Goal: Information Seeking & Learning: Learn about a topic

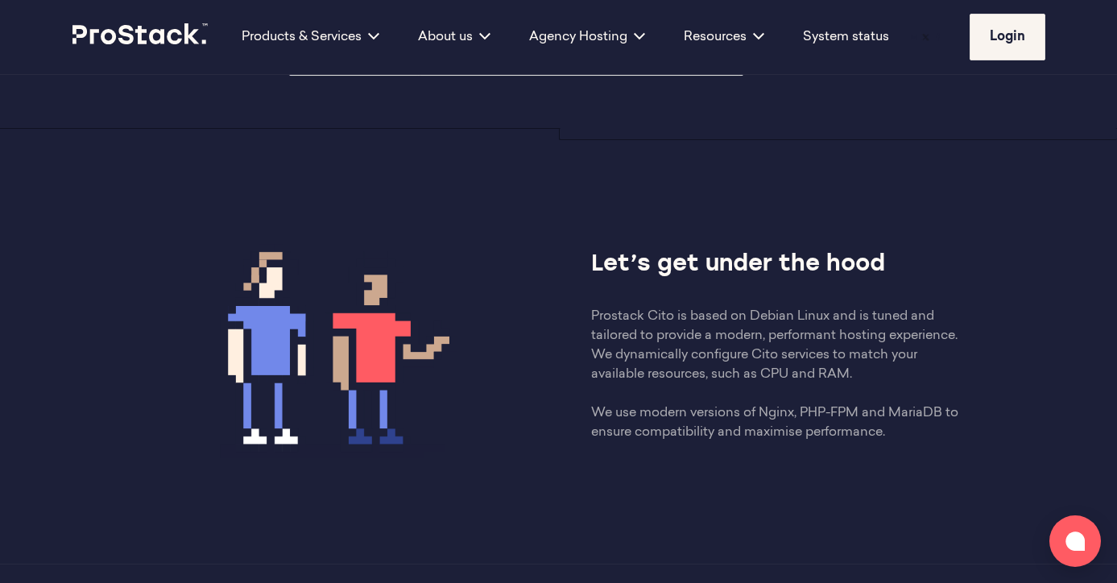
scroll to position [832, 0]
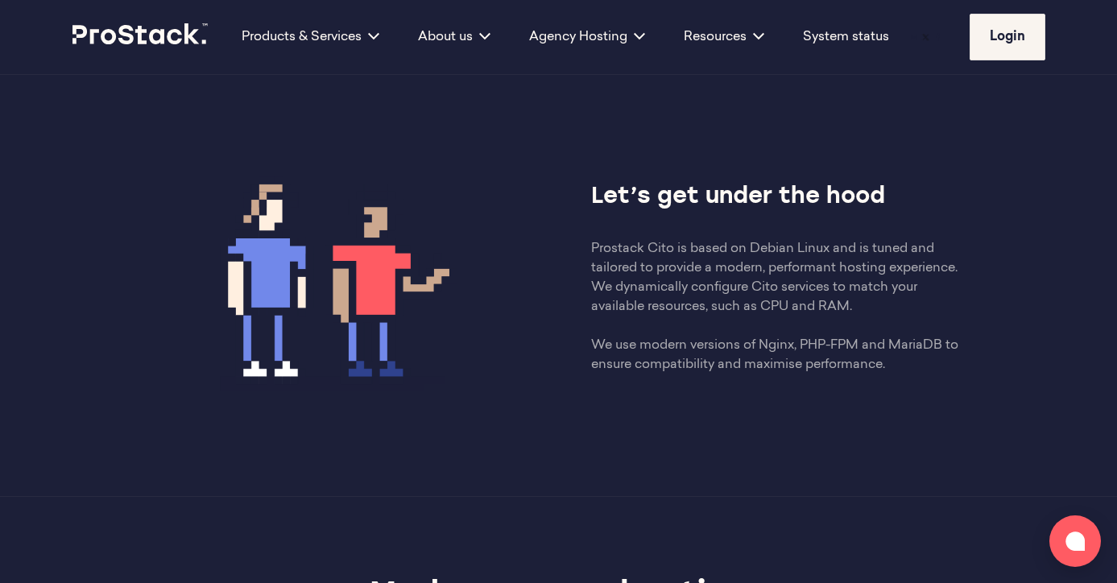
click at [591, 239] on p "Prostack Cito is based on Debian Linux and is tuned and tailored to provide a m…" at bounding box center [778, 306] width 374 height 135
click at [591, 241] on p "Prostack Cito is based on Debian Linux and is tuned and tailored to provide a m…" at bounding box center [778, 306] width 374 height 135
click at [623, 271] on p "Prostack Cito is based on Debian Linux and is tuned and tailored to provide a m…" at bounding box center [778, 306] width 374 height 135
drag, startPoint x: 742, startPoint y: 240, endPoint x: 860, endPoint y: 240, distance: 118.4
click at [765, 240] on p "Prostack Cito is based on Debian Linux and is tuned and tailored to provide a m…" at bounding box center [778, 306] width 374 height 135
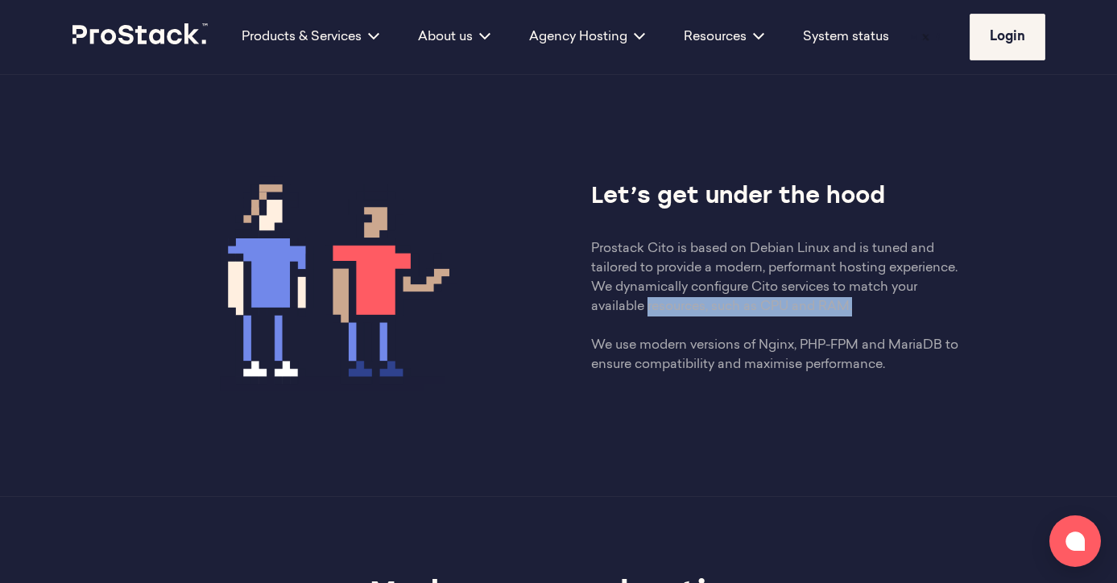
drag, startPoint x: 831, startPoint y: 300, endPoint x: 639, endPoint y: 290, distance: 192.7
click at [640, 292] on p "Prostack Cito is based on Debian Linux and is tuned and tailored to provide a m…" at bounding box center [778, 306] width 374 height 135
click at [698, 309] on p "Prostack Cito is based on Debian Linux and is tuned and tailored to provide a m…" at bounding box center [778, 306] width 374 height 135
click at [699, 311] on p "Prostack Cito is based on Debian Linux and is tuned and tailored to provide a m…" at bounding box center [778, 306] width 374 height 135
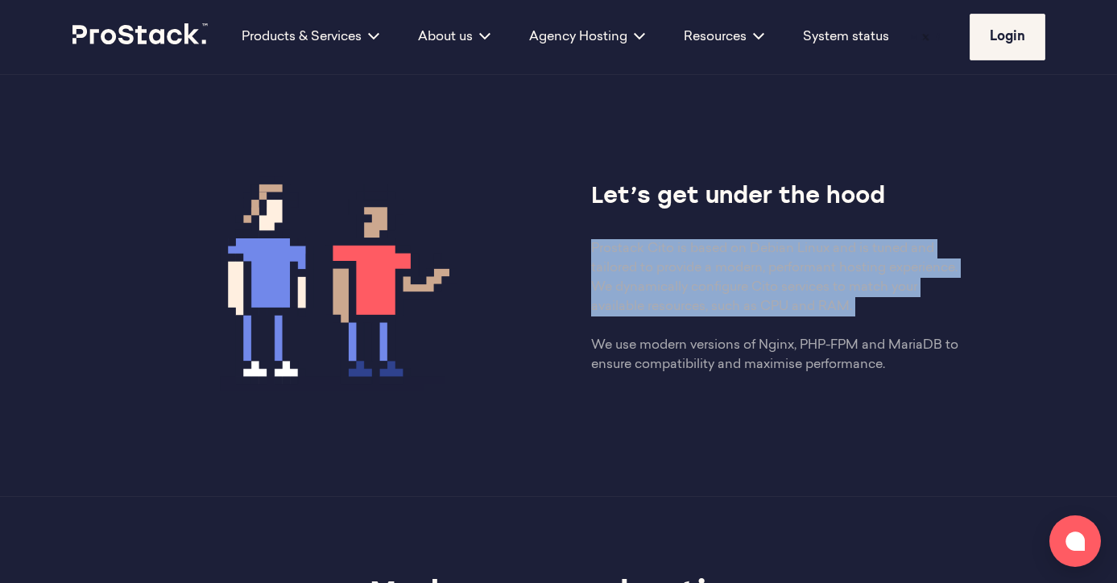
click at [699, 311] on p "Prostack Cito is based on Debian Linux and is tuned and tailored to provide a m…" at bounding box center [778, 306] width 374 height 135
click at [681, 304] on p "Prostack Cito is based on Debian Linux and is tuned and tailored to provide a m…" at bounding box center [778, 306] width 374 height 135
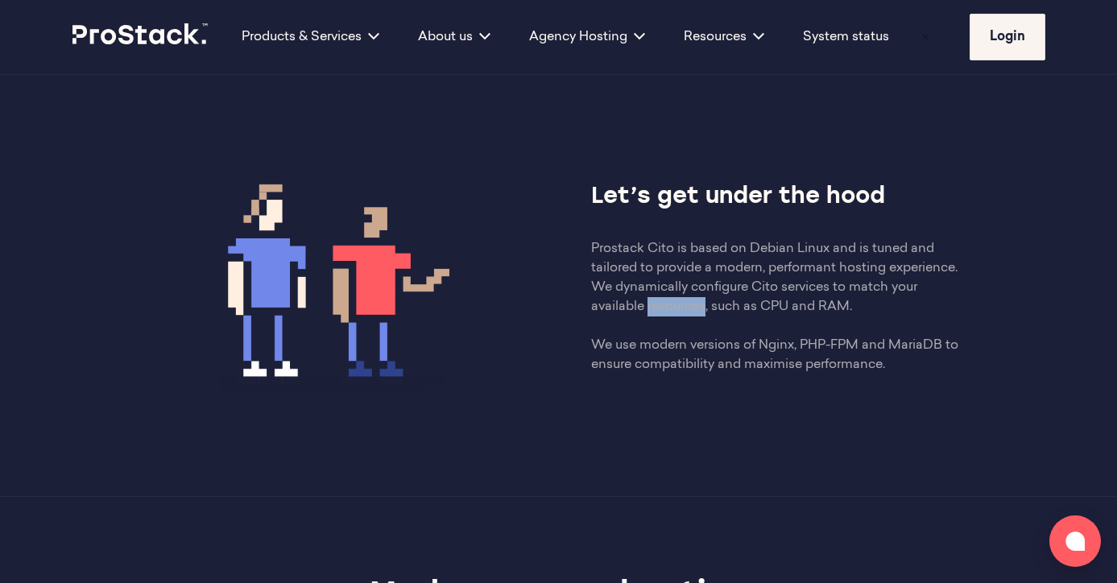
click at [681, 304] on p "Prostack Cito is based on Debian Linux and is tuned and tailored to provide a m…" at bounding box center [778, 306] width 374 height 135
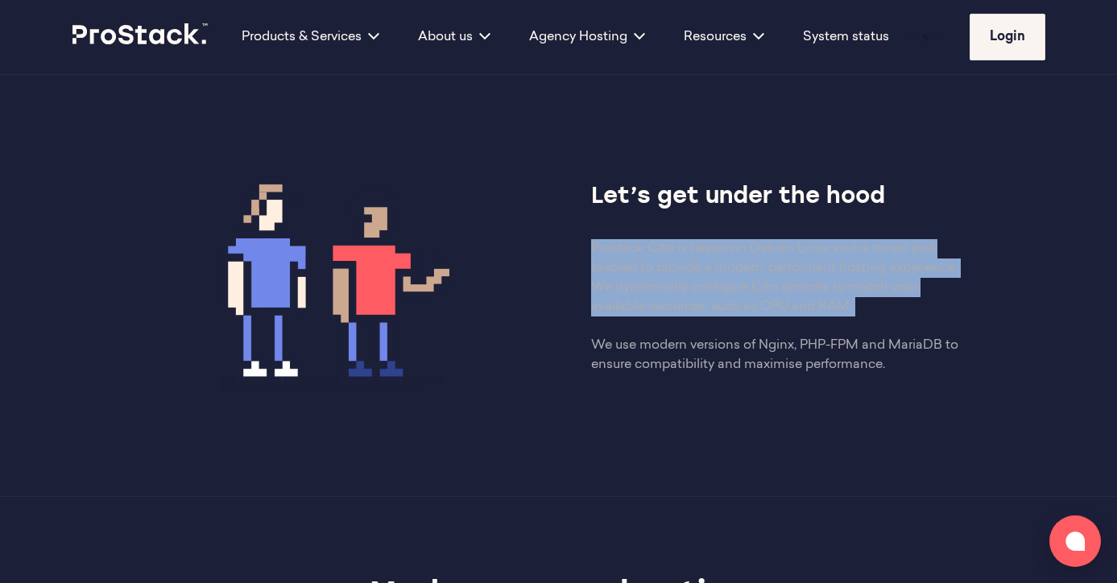
click at [681, 304] on p "Prostack Cito is based on Debian Linux and is tuned and tailored to provide a m…" at bounding box center [778, 306] width 374 height 135
click at [877, 299] on p "Prostack Cito is based on Debian Linux and is tuned and tailored to provide a m…" at bounding box center [778, 306] width 374 height 135
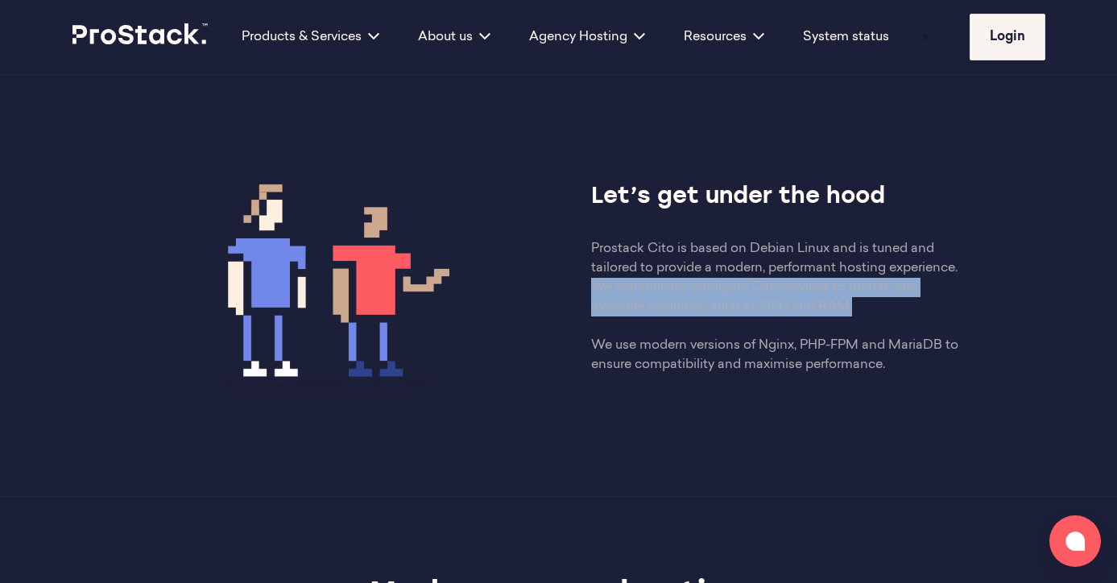
drag, startPoint x: 897, startPoint y: 301, endPoint x: 569, endPoint y: 286, distance: 328.2
click at [569, 286] on div "Let’s get under the hood Prostack Cito is based on Debian Linux and is tuned an…" at bounding box center [778, 277] width 438 height 193
drag, startPoint x: 898, startPoint y: 358, endPoint x: 564, endPoint y: 243, distance: 353.3
click at [566, 244] on div "Let’s get under the hood Prostack Cito is based on Debian Linux and is tuned an…" at bounding box center [778, 277] width 438 height 193
copy p "Prostack Cito is based on Debian Linux and is tuned and tailored to provide a m…"
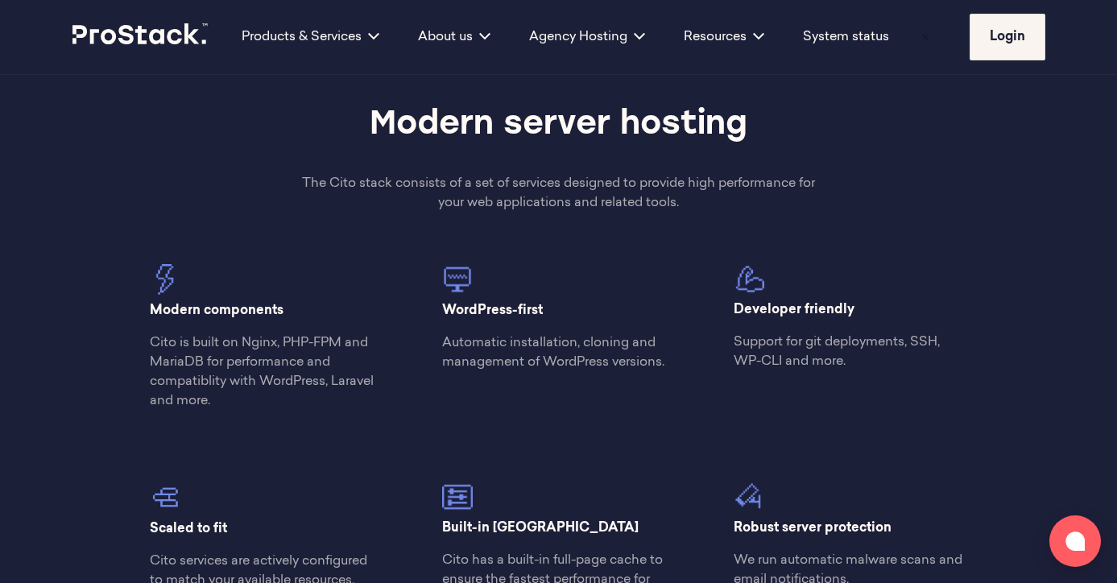
scroll to position [1305, 0]
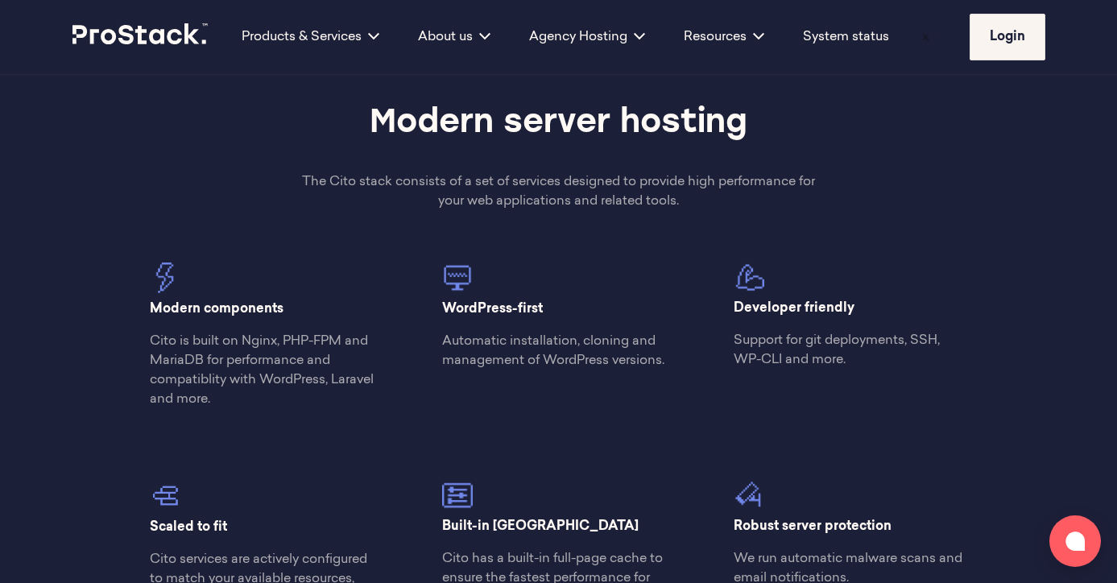
click at [728, 198] on p "The Cito stack consists of a set of services designed to provide high performan…" at bounding box center [558, 191] width 525 height 39
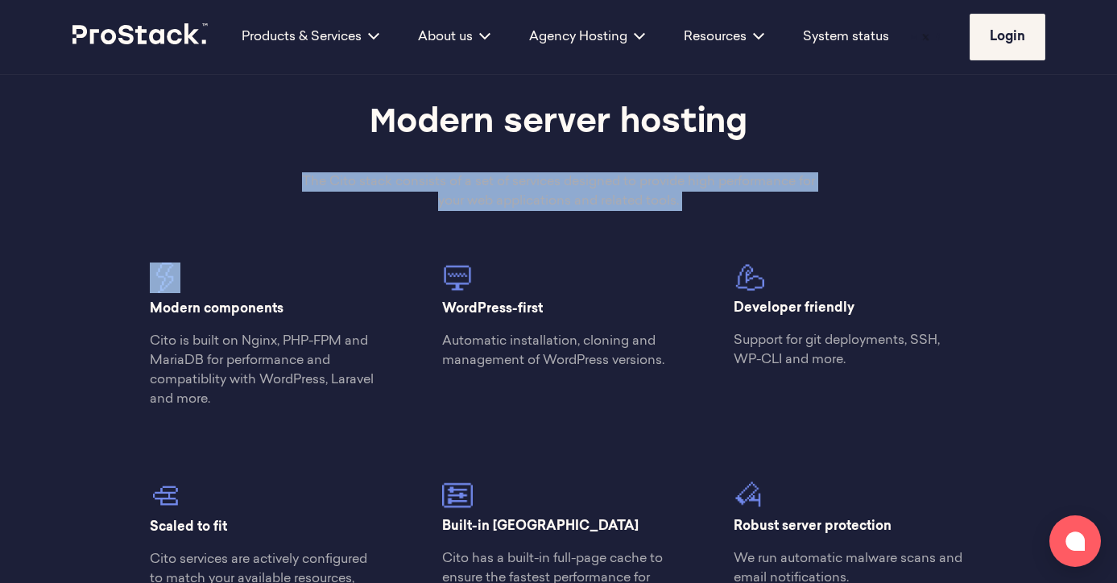
click at [728, 198] on p "The Cito stack consists of a set of services designed to provide high performan…" at bounding box center [558, 191] width 525 height 39
click at [742, 204] on p "The Cito stack consists of a set of services designed to provide high performan…" at bounding box center [558, 191] width 525 height 39
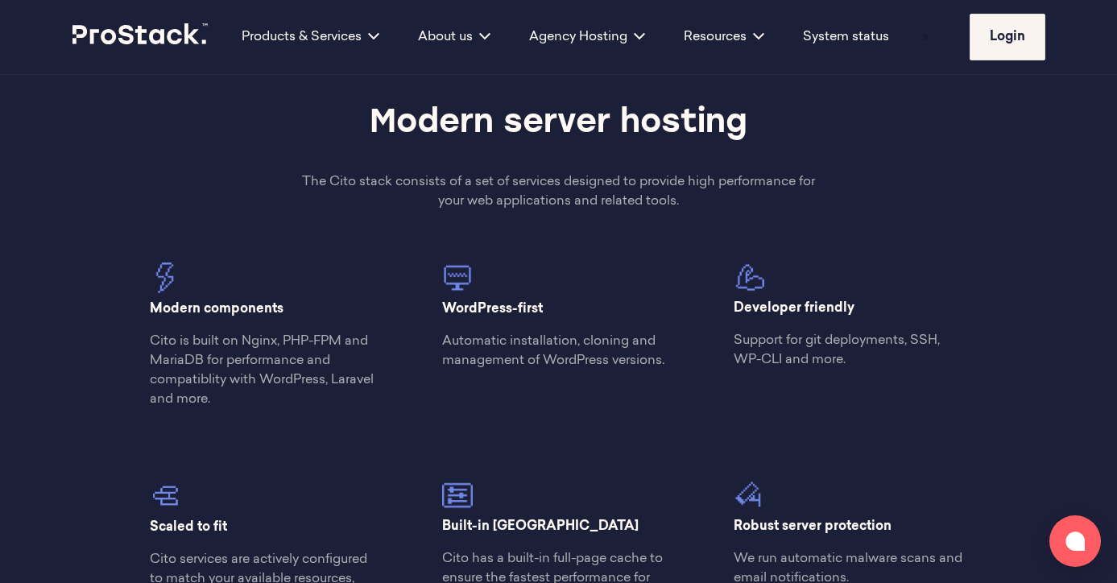
click at [742, 204] on p "The Cito stack consists of a set of services designed to provide high performan…" at bounding box center [558, 191] width 525 height 39
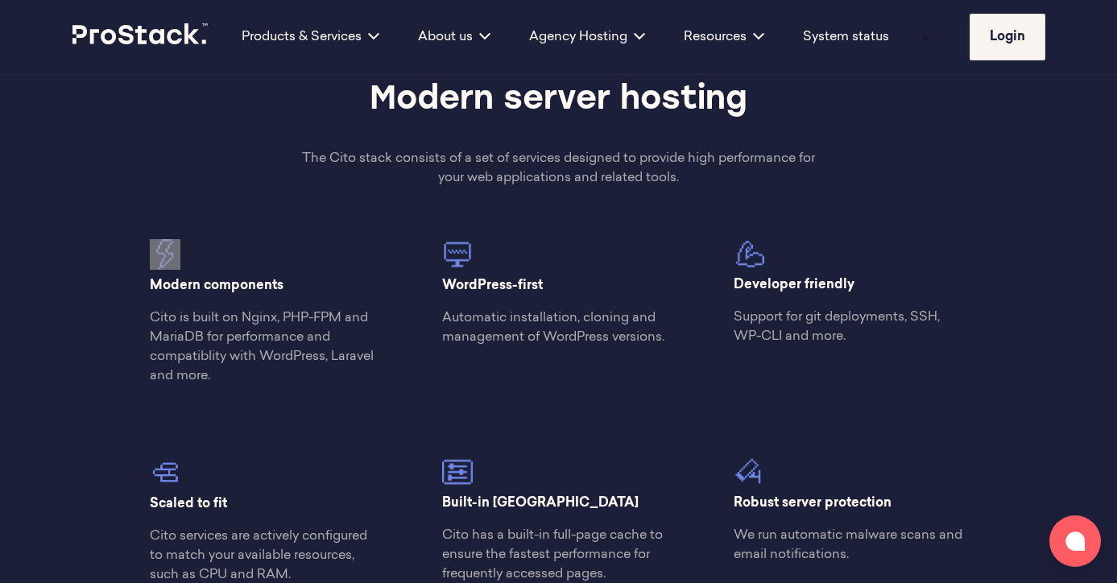
scroll to position [1327, 0]
click at [578, 363] on div "Modern components Cito is built on Nginx, PHP-FPM and MariaDB for performance a…" at bounding box center [559, 537] width 876 height 594
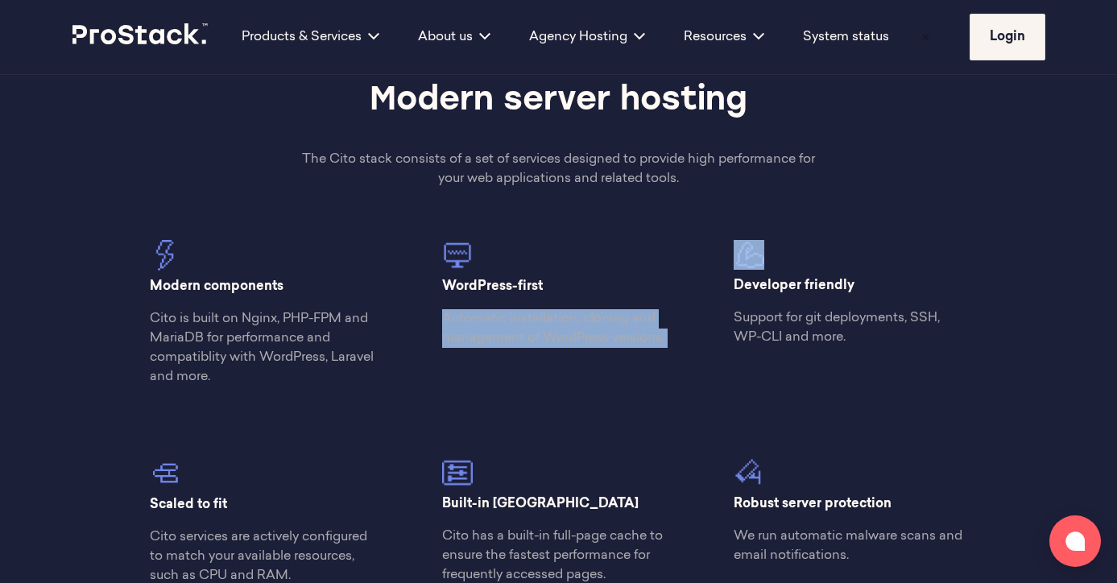
click at [578, 363] on div "Modern components Cito is built on Nginx, PHP-FPM and MariaDB for performance a…" at bounding box center [559, 537] width 876 height 594
click at [571, 337] on p "Automatic installation, cloning and management of WordPress versions." at bounding box center [559, 328] width 234 height 39
click at [572, 338] on p "Automatic installation, cloning and management of WordPress versions." at bounding box center [559, 328] width 234 height 39
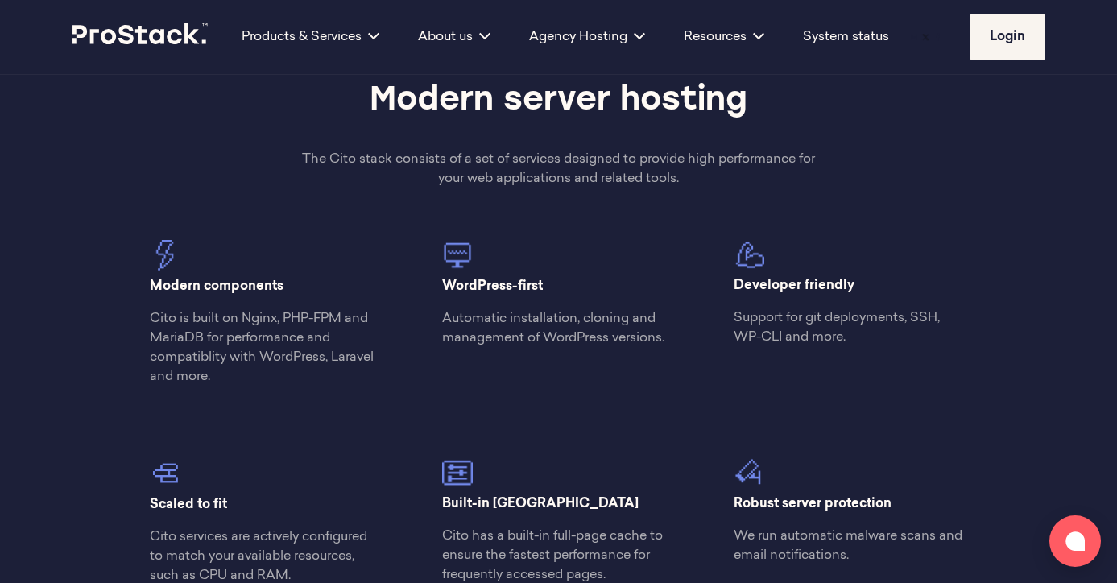
click at [626, 391] on div "Modern components Cito is built on Nginx, PHP-FPM and MariaDB for performance a…" at bounding box center [559, 537] width 876 height 594
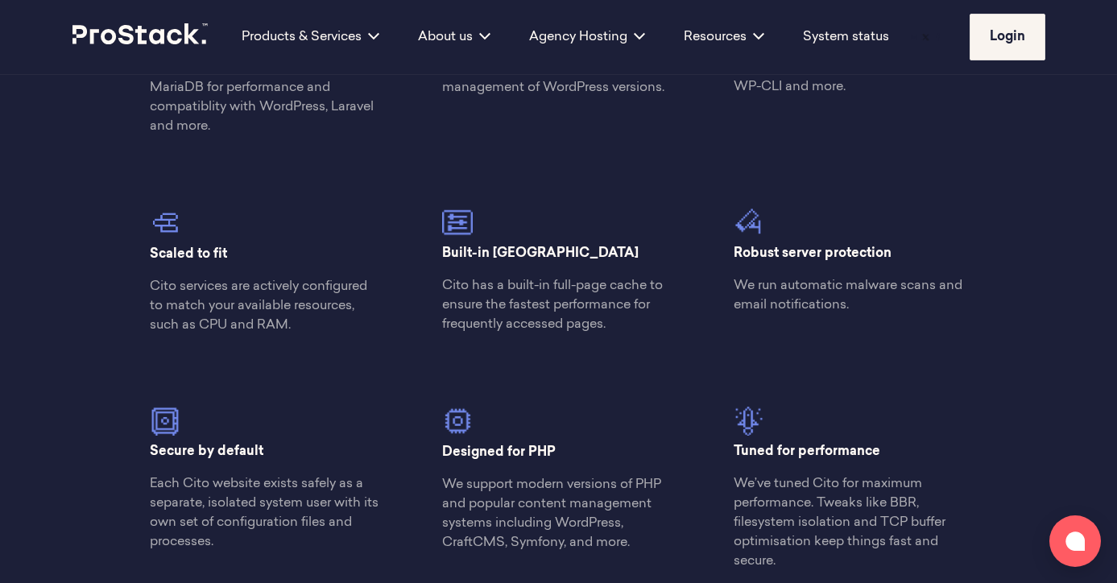
scroll to position [1580, 0]
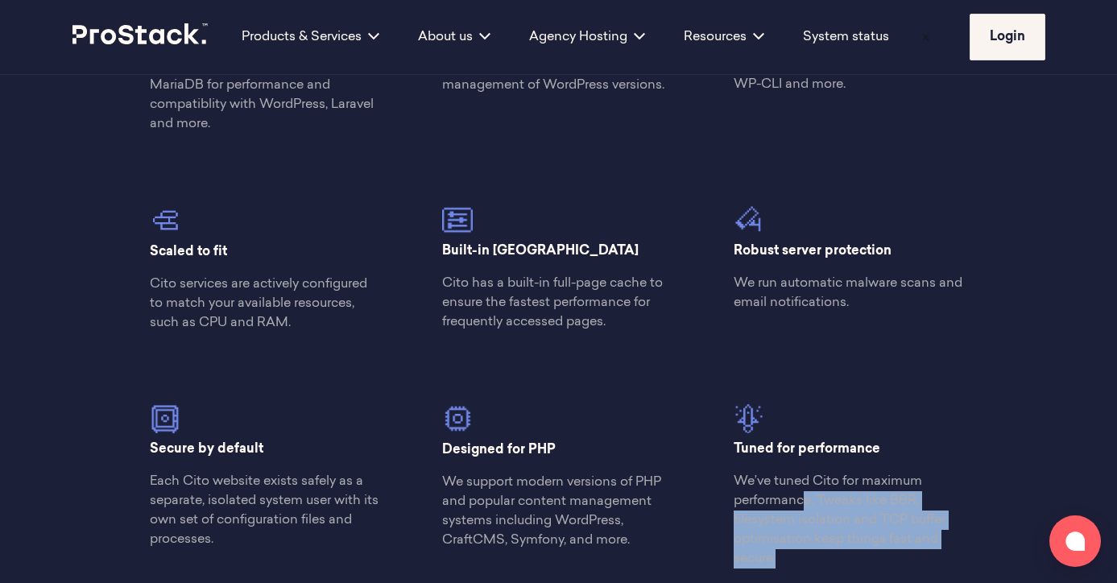
drag, startPoint x: 843, startPoint y: 567, endPoint x: 805, endPoint y: 496, distance: 80.0
click at [805, 496] on p "We’ve tuned Cito for maximum performance. Tweaks like BBR, filesystem isolation…" at bounding box center [851, 520] width 234 height 97
click at [822, 562] on p "We’ve tuned Cito for maximum performance. Tweaks like BBR, filesystem isolation…" at bounding box center [851, 520] width 234 height 97
drag, startPoint x: 823, startPoint y: 563, endPoint x: 823, endPoint y: 499, distance: 63.6
click at [823, 501] on p "We’ve tuned Cito for maximum performance. Tweaks like BBR, filesystem isolation…" at bounding box center [851, 520] width 234 height 97
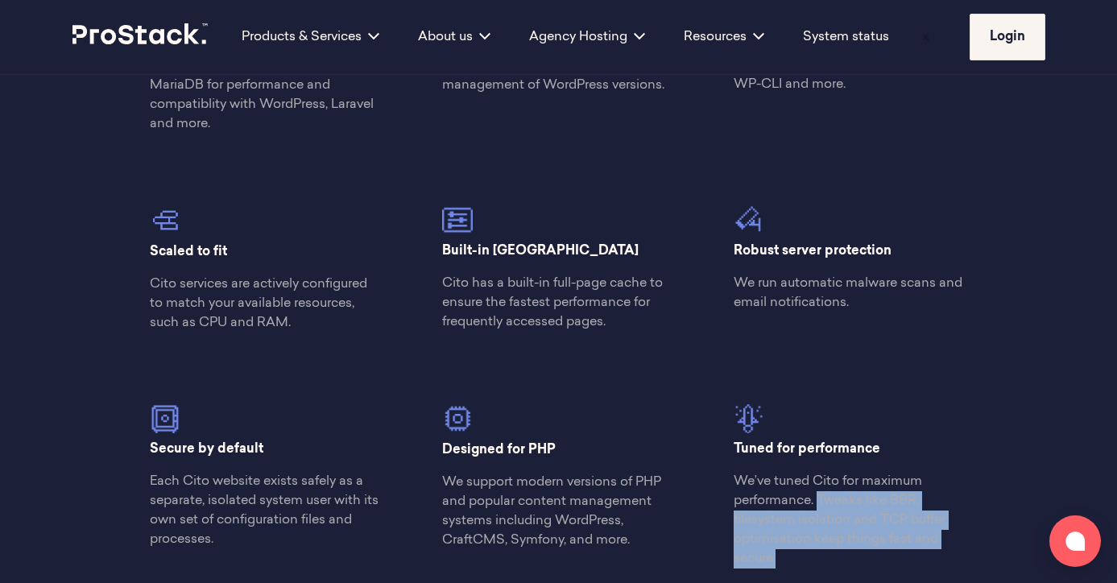
click at [822, 497] on p "We’ve tuned Cito for maximum performance. Tweaks like BBR, filesystem isolation…" at bounding box center [851, 520] width 234 height 97
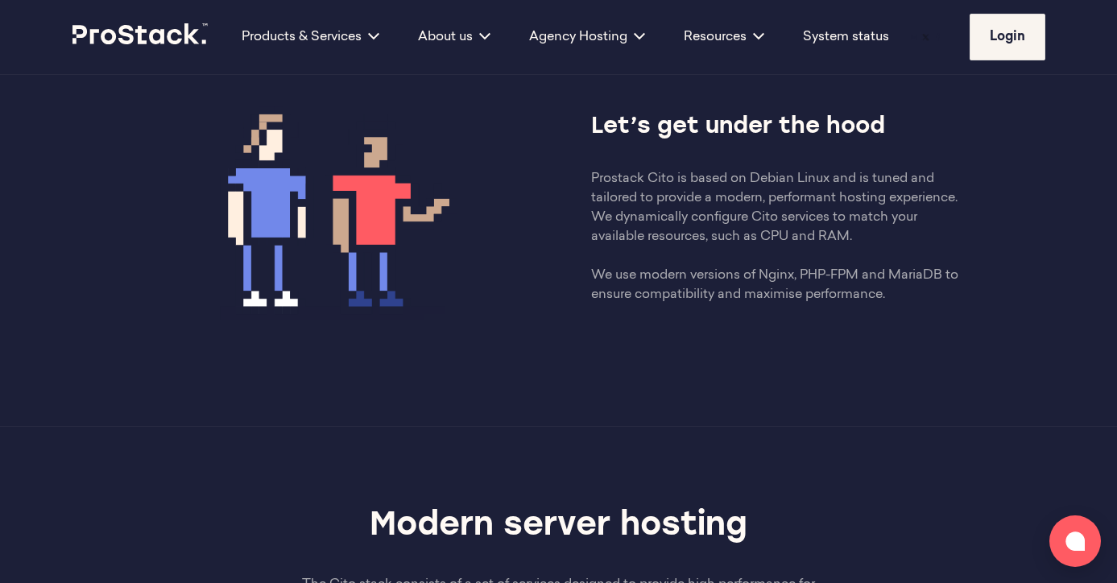
scroll to position [902, 0]
drag, startPoint x: 926, startPoint y: 317, endPoint x: 590, endPoint y: 181, distance: 362.4
click at [590, 181] on div "Let’s get under the hood Prostack Cito is based on Debian Linux and is tuned an…" at bounding box center [559, 208] width 876 height 281
copy p "Prostack Cito is based on Debian Linux and is tuned and tailored to provide a m…"
click at [493, 281] on img at bounding box center [340, 208] width 374 height 281
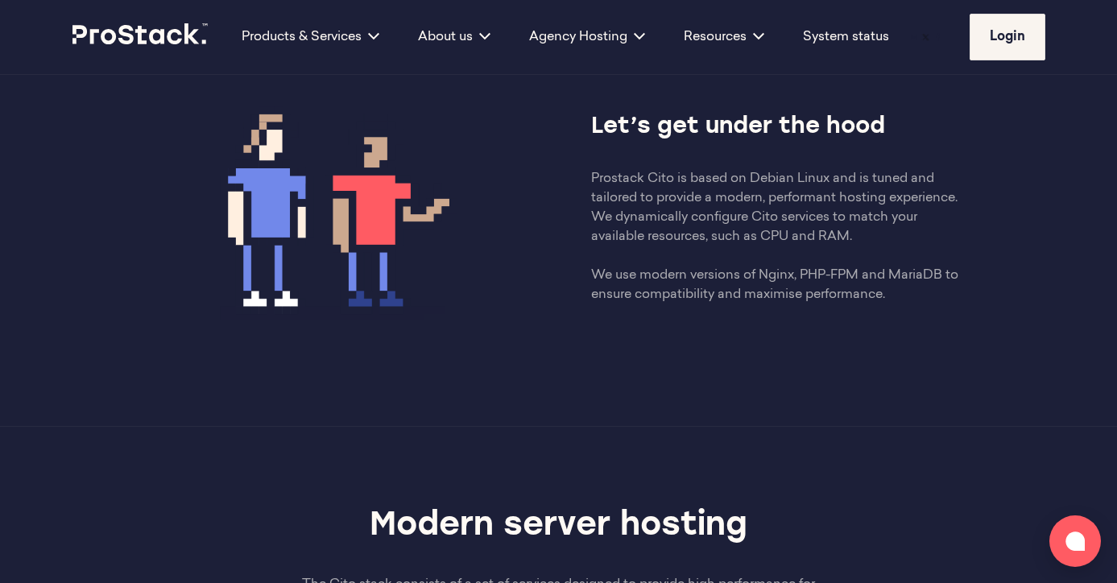
click at [732, 246] on p "Prostack Cito is based on Debian Linux and is tuned and tailored to provide a m…" at bounding box center [778, 236] width 374 height 135
drag, startPoint x: 846, startPoint y: 304, endPoint x: 505, endPoint y: 159, distance: 370.0
click at [512, 162] on div "Let’s get under the hood Prostack Cito is based on Debian Linux and is tuned an…" at bounding box center [559, 208] width 876 height 281
click at [719, 284] on p "Prostack Cito is based on Debian Linux and is tuned and tailored to provide a m…" at bounding box center [778, 236] width 374 height 135
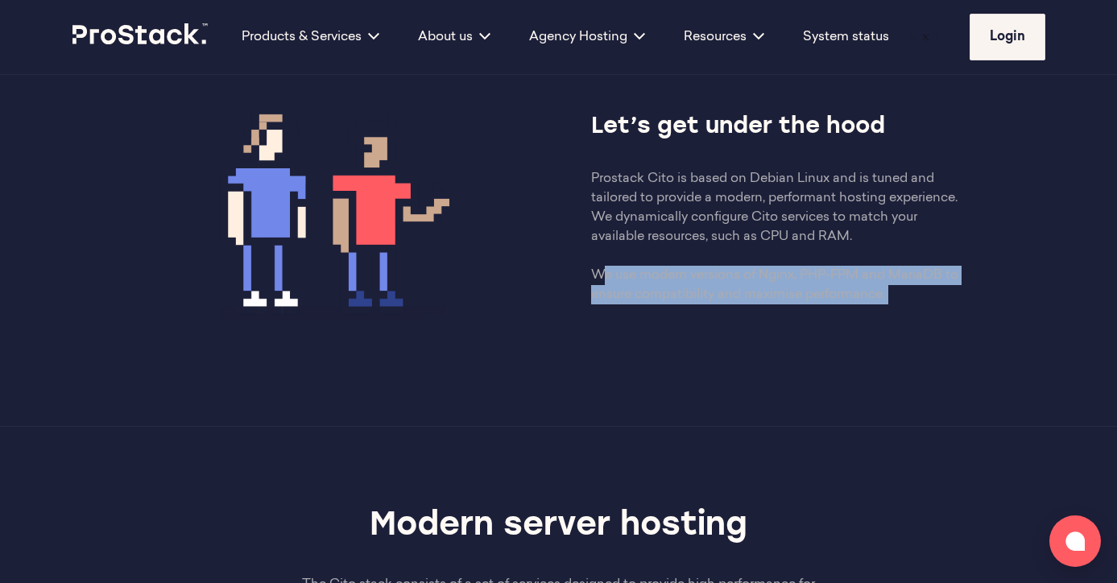
click at [719, 284] on p "Prostack Cito is based on Debian Linux and is tuned and tailored to provide a m…" at bounding box center [778, 236] width 374 height 135
click at [854, 301] on p "Prostack Cito is based on Debian Linux and is tuned and tailored to provide a m…" at bounding box center [778, 236] width 374 height 135
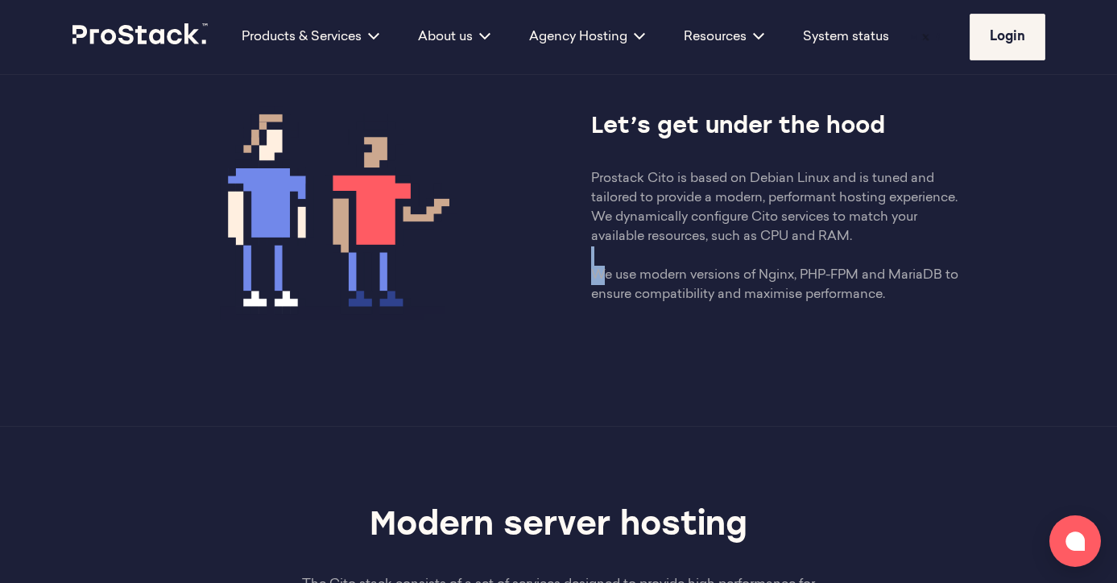
drag, startPoint x: 886, startPoint y: 301, endPoint x: 636, endPoint y: 250, distance: 255.6
click at [640, 256] on p "Prostack Cito is based on Debian Linux and is tuned and tailored to provide a m…" at bounding box center [778, 236] width 374 height 135
click at [650, 276] on p "Prostack Cito is based on Debian Linux and is tuned and tailored to provide a m…" at bounding box center [778, 236] width 374 height 135
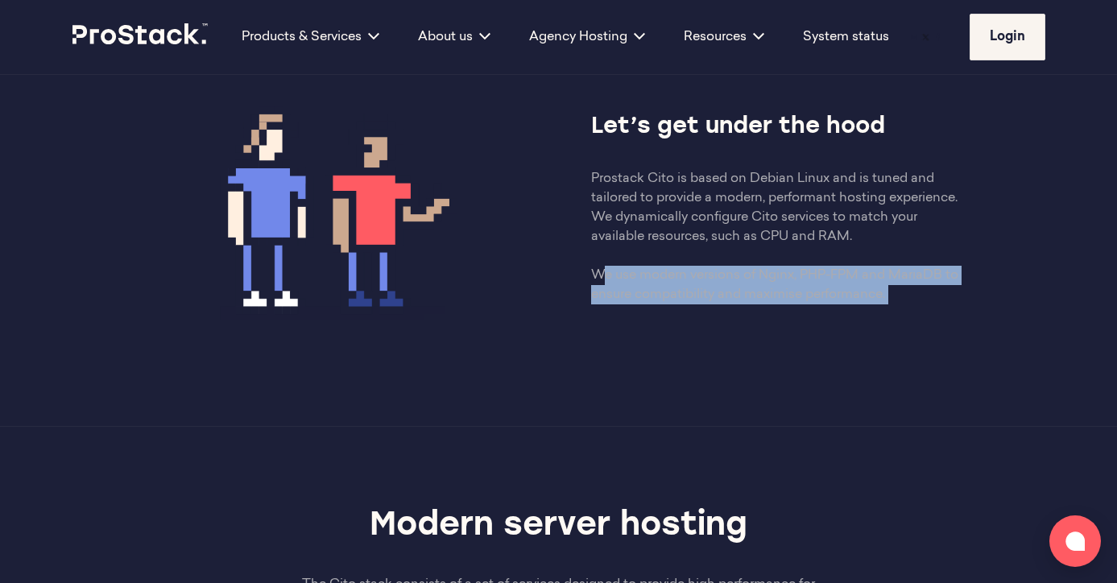
click at [650, 276] on p "Prostack Cito is based on Debian Linux and is tuned and tailored to provide a m…" at bounding box center [778, 236] width 374 height 135
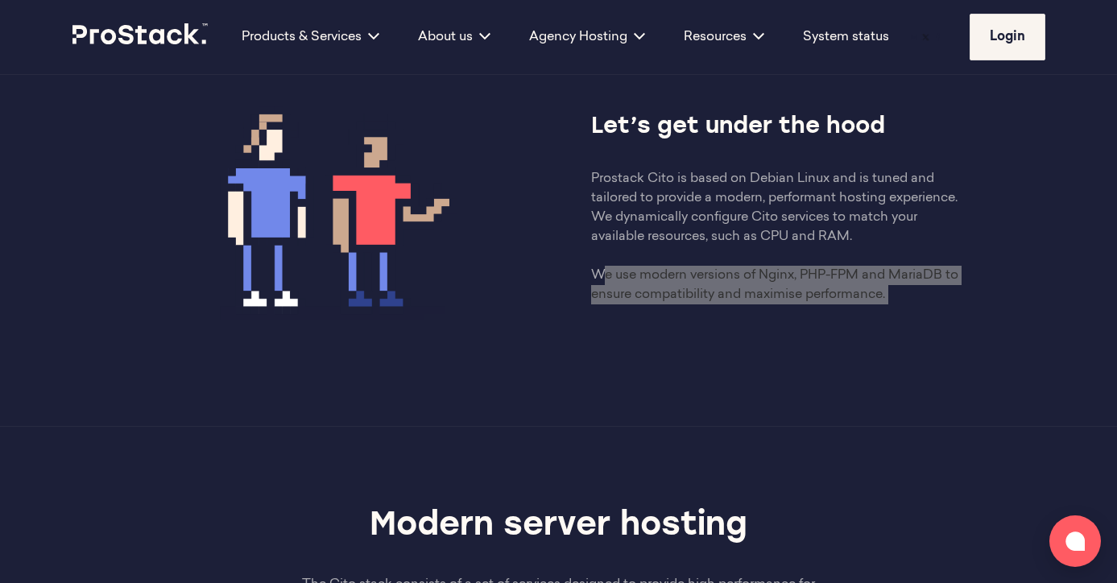
scroll to position [1289, 0]
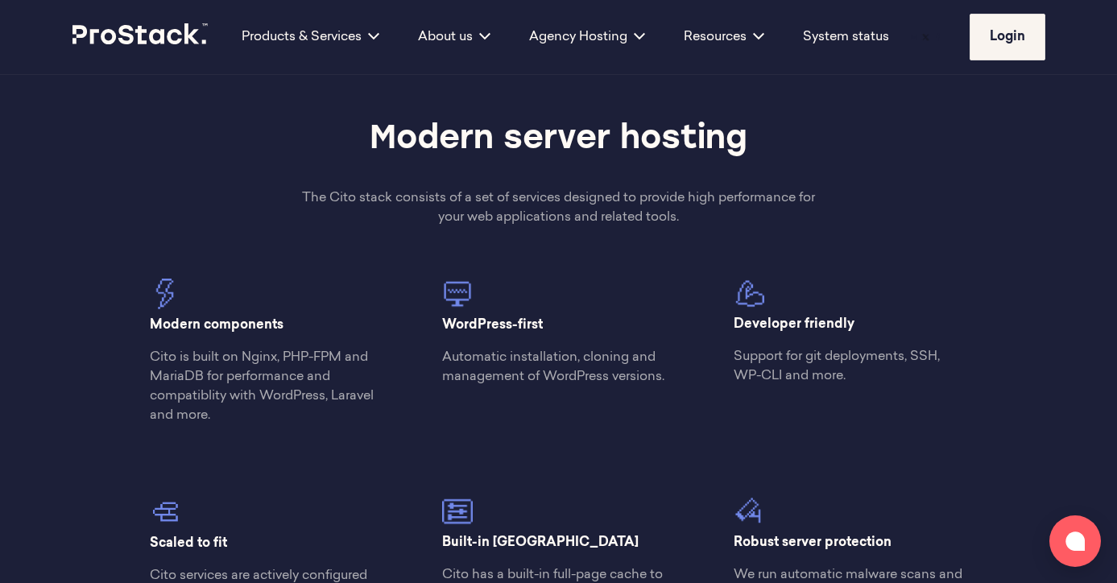
click at [602, 200] on p "The Cito stack consists of a set of services designed to provide high performan…" at bounding box center [558, 207] width 525 height 39
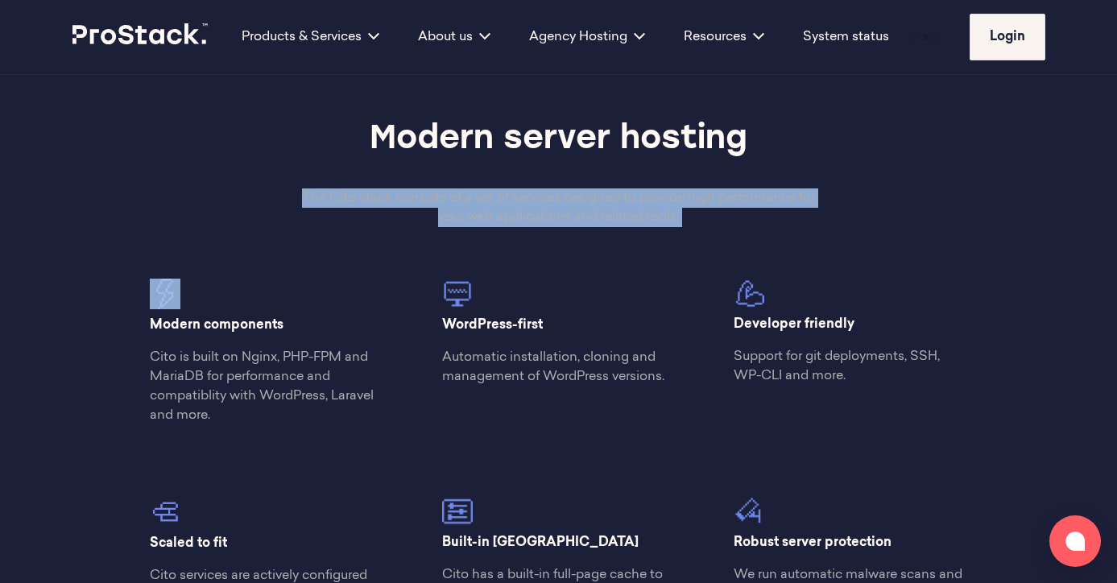
click at [602, 200] on p "The Cito stack consists of a set of services designed to provide high performan…" at bounding box center [558, 207] width 525 height 39
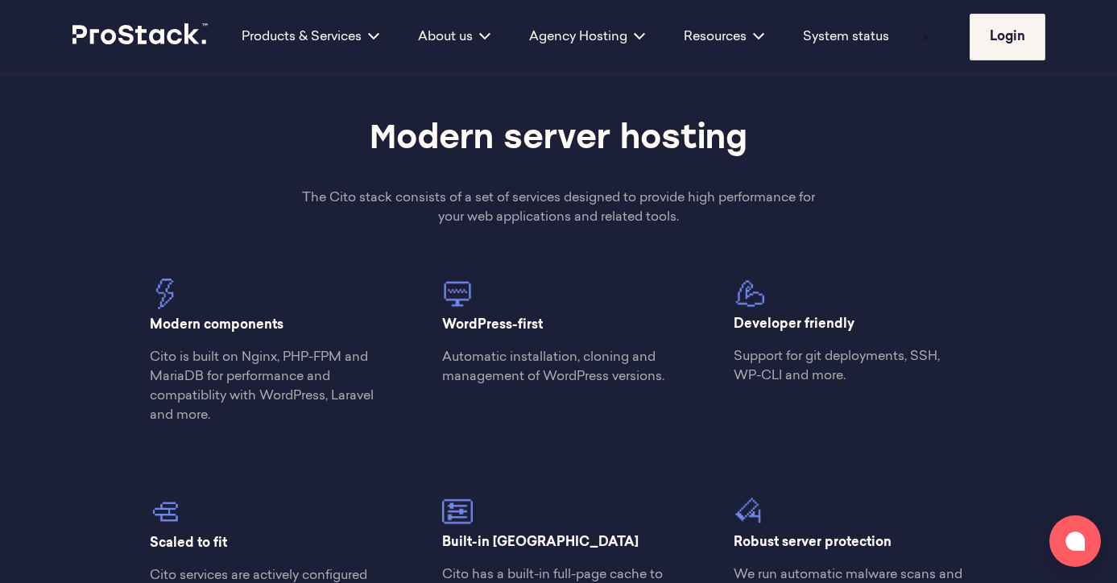
click at [592, 399] on div "WordPress-first Automatic installation, cloning and management of WordPress ver…" at bounding box center [558, 339] width 292 height 121
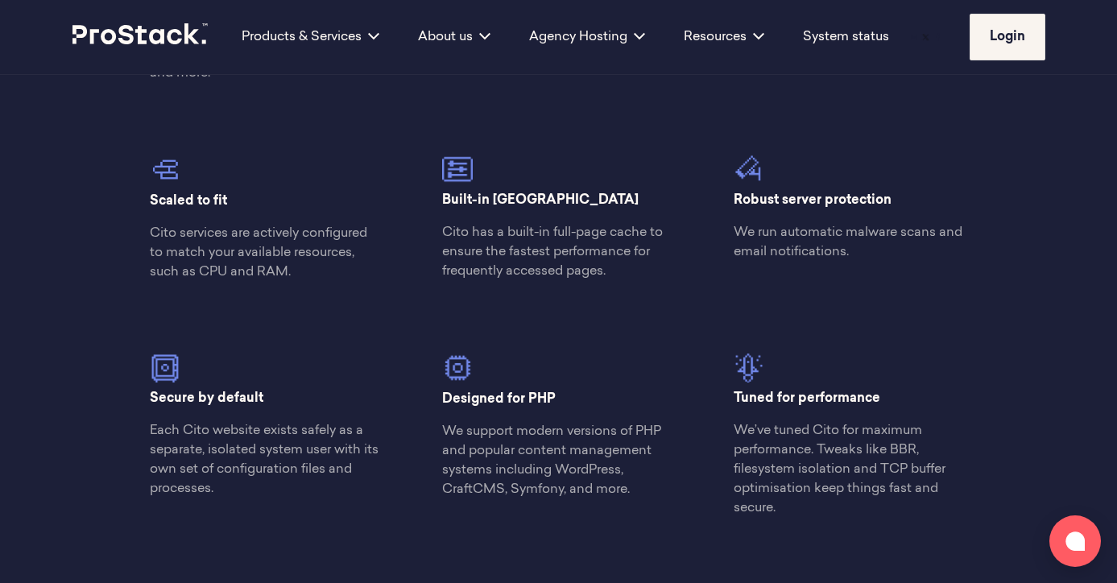
scroll to position [1628, 0]
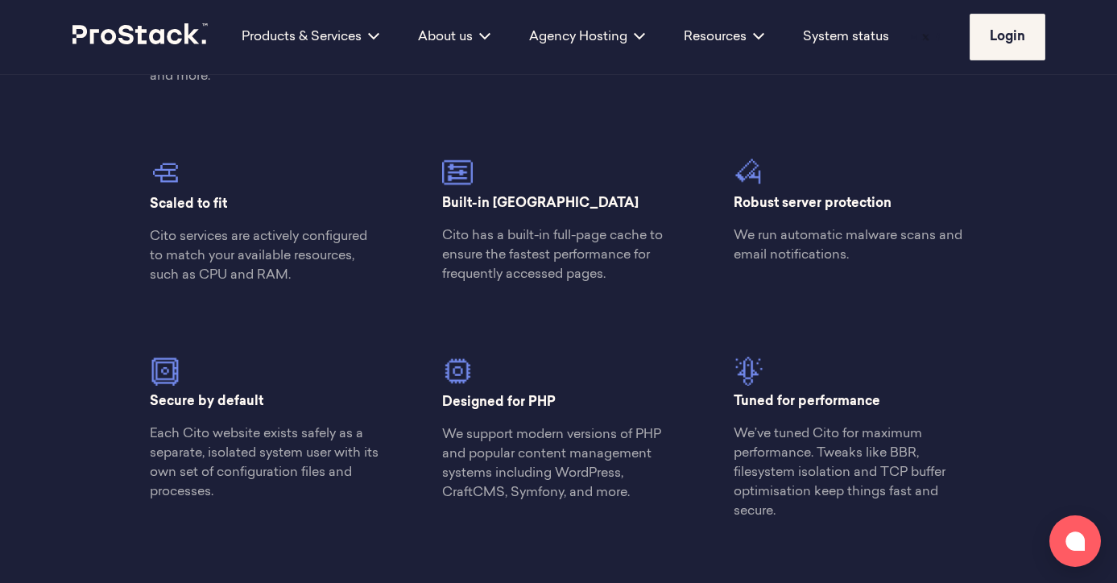
click at [869, 489] on p "We’ve tuned Cito for maximum performance. Tweaks like BBR, filesystem isolation…" at bounding box center [851, 472] width 234 height 97
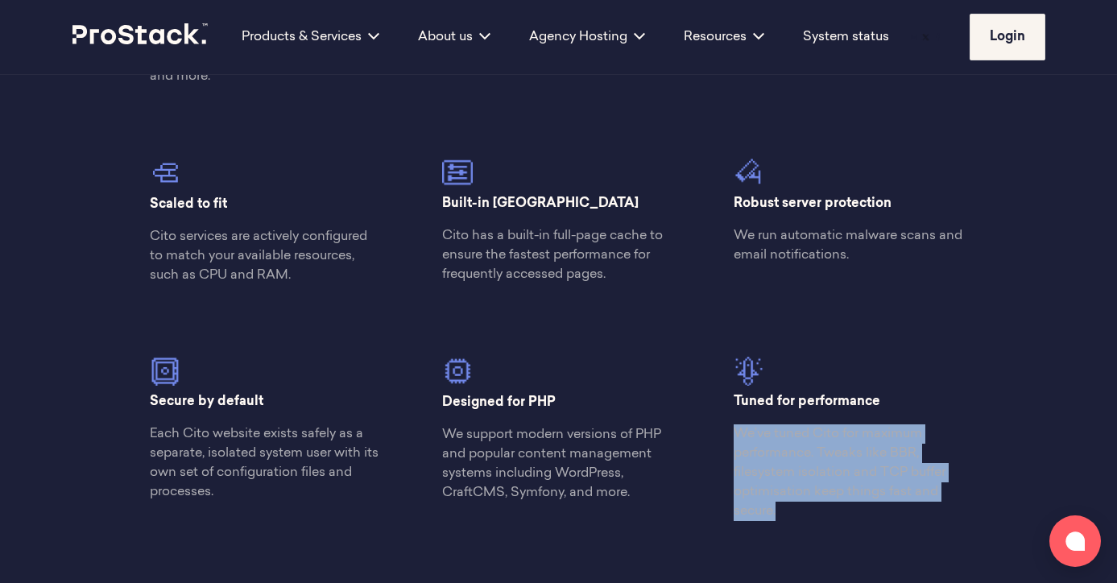
click at [834, 536] on div "Modern server hosting The Cito stack consists of a set of services designed to …" at bounding box center [559, 156] width 1102 height 910
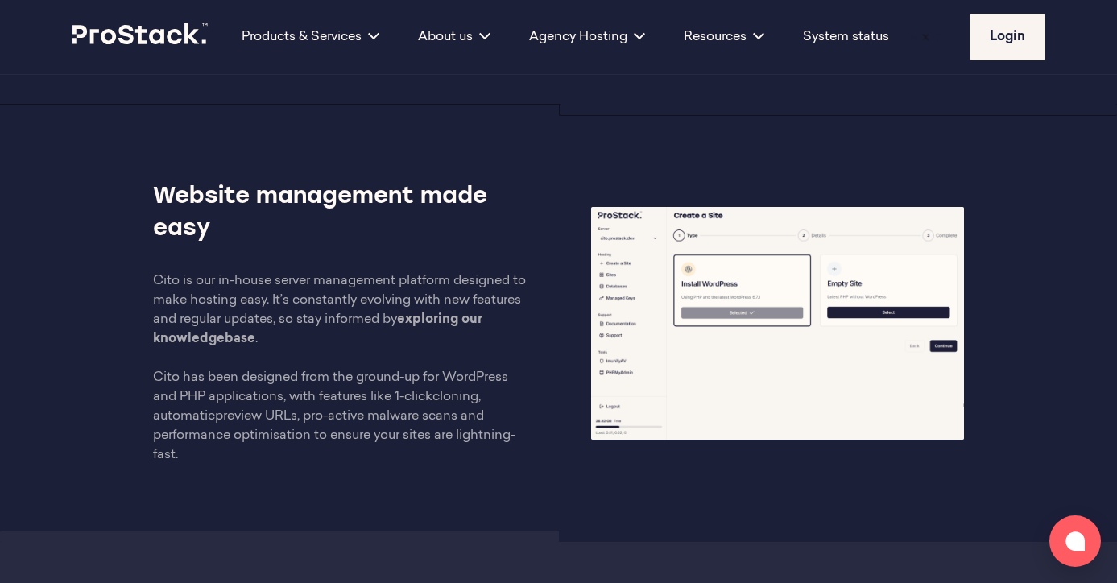
scroll to position [2271, 0]
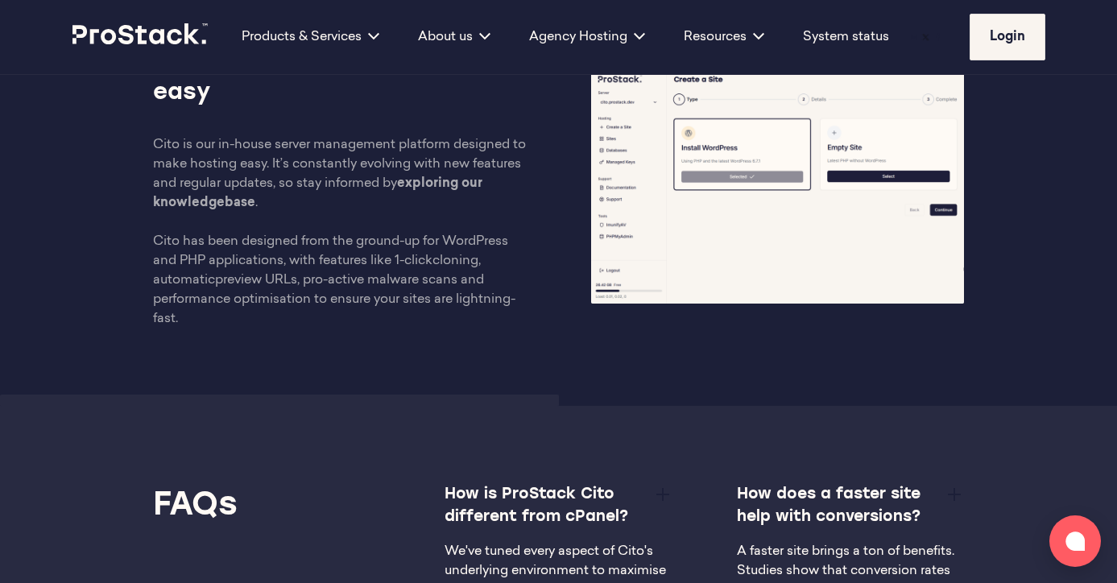
click at [325, 261] on p "Cito is our in-house server management platform designed to make hosting easy. …" at bounding box center [340, 231] width 374 height 193
click at [325, 262] on p "Cito is our in-house server management platform designed to make hosting easy. …" at bounding box center [340, 231] width 374 height 193
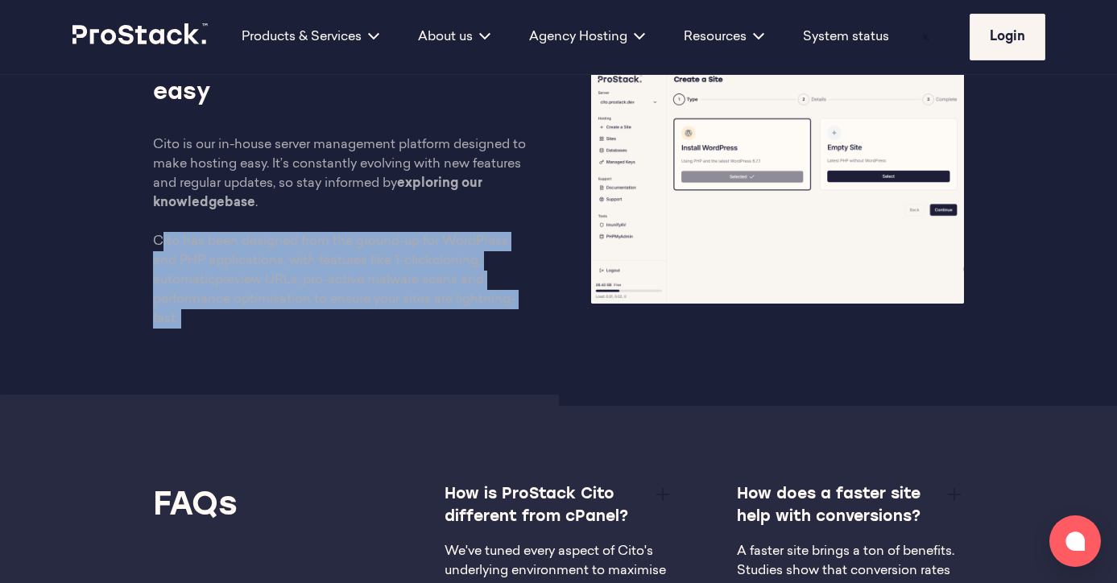
click at [333, 329] on div "Website management made easy Cito is our in-house server management platform de…" at bounding box center [559, 187] width 1102 height 438
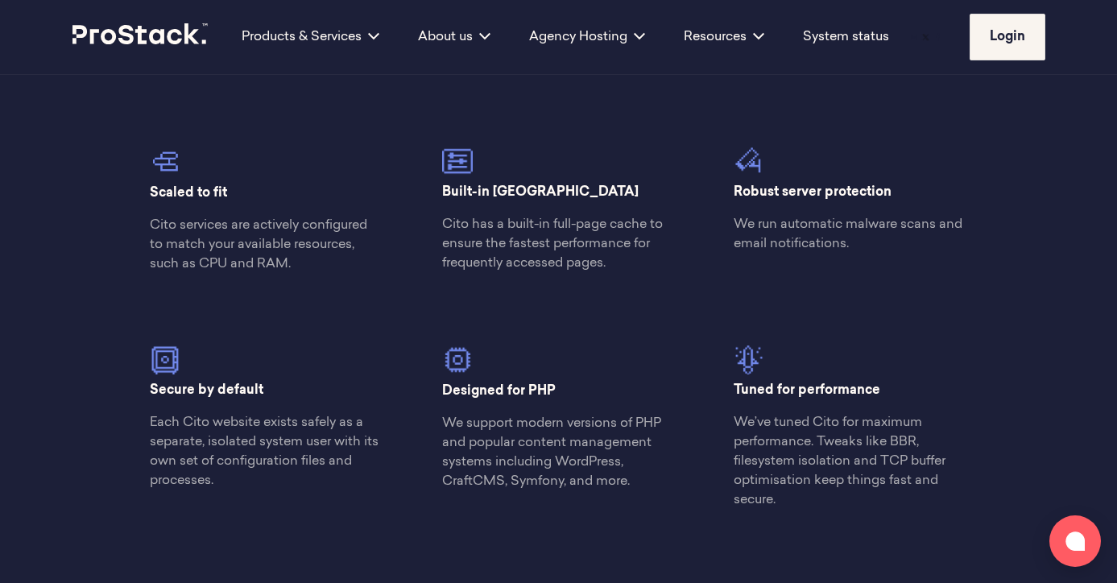
scroll to position [1640, 0]
